Goal: Use online tool/utility: Utilize a website feature to perform a specific function

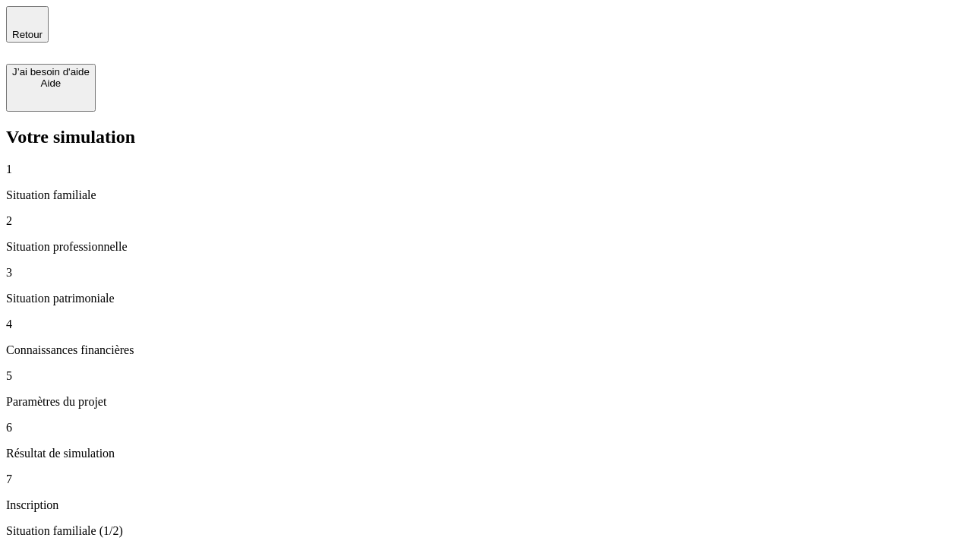
type input "30 000"
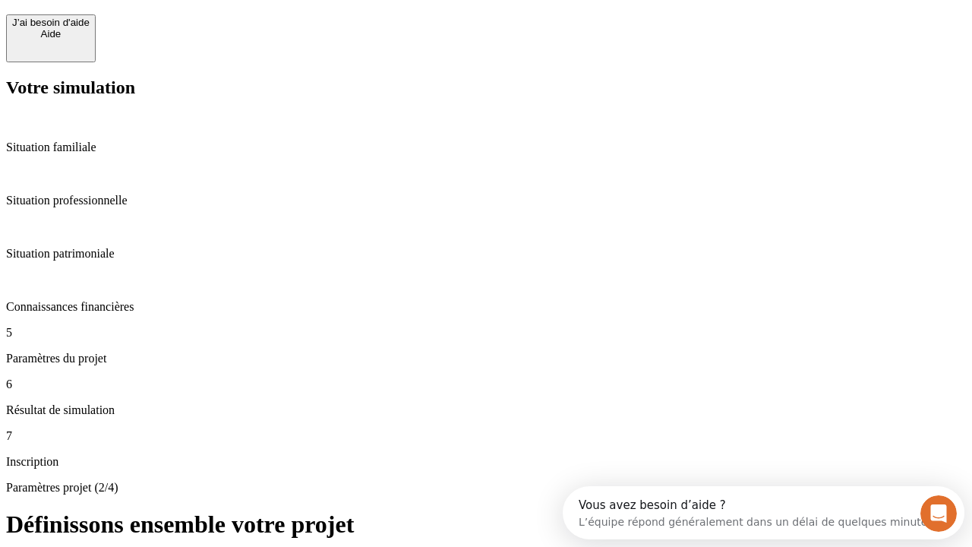
scroll to position [28, 0]
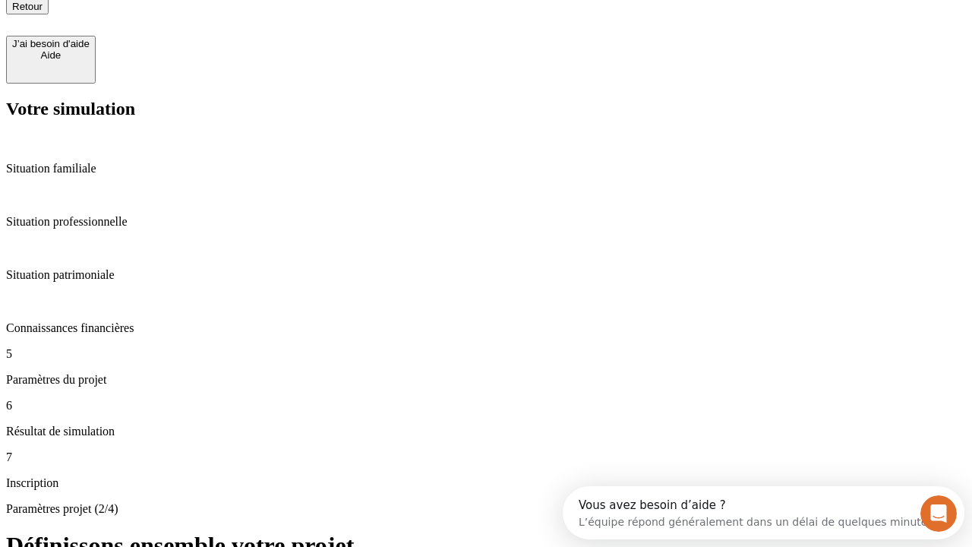
type input "25"
type input "64"
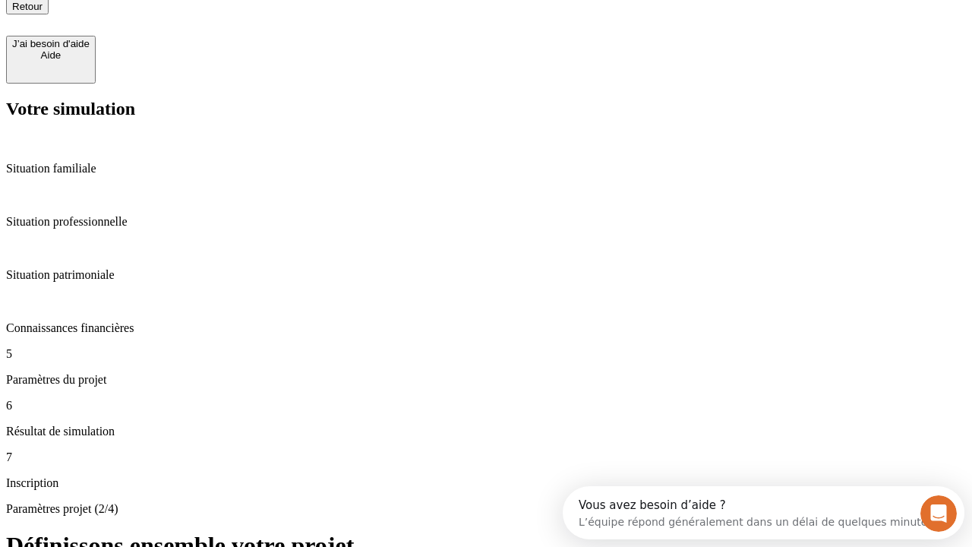
type input "1 000"
type input "640"
type input "47"
